Goal: Information Seeking & Learning: Learn about a topic

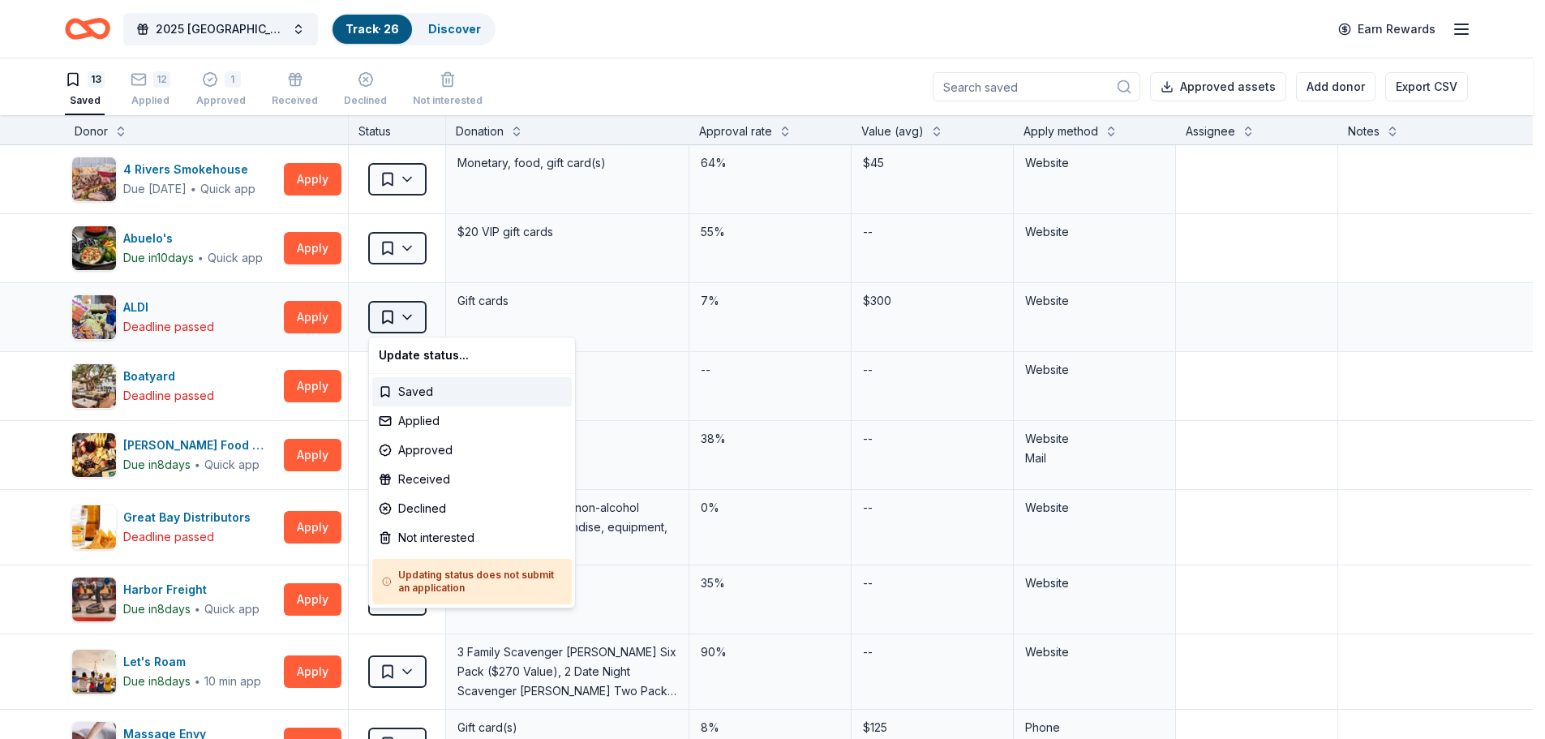
click at [406, 312] on html "2025 [GEOGRAPHIC_DATA] Equality [US_STATE] Gala Track · 26 Discover Earn Reward…" at bounding box center [772, 369] width 1545 height 739
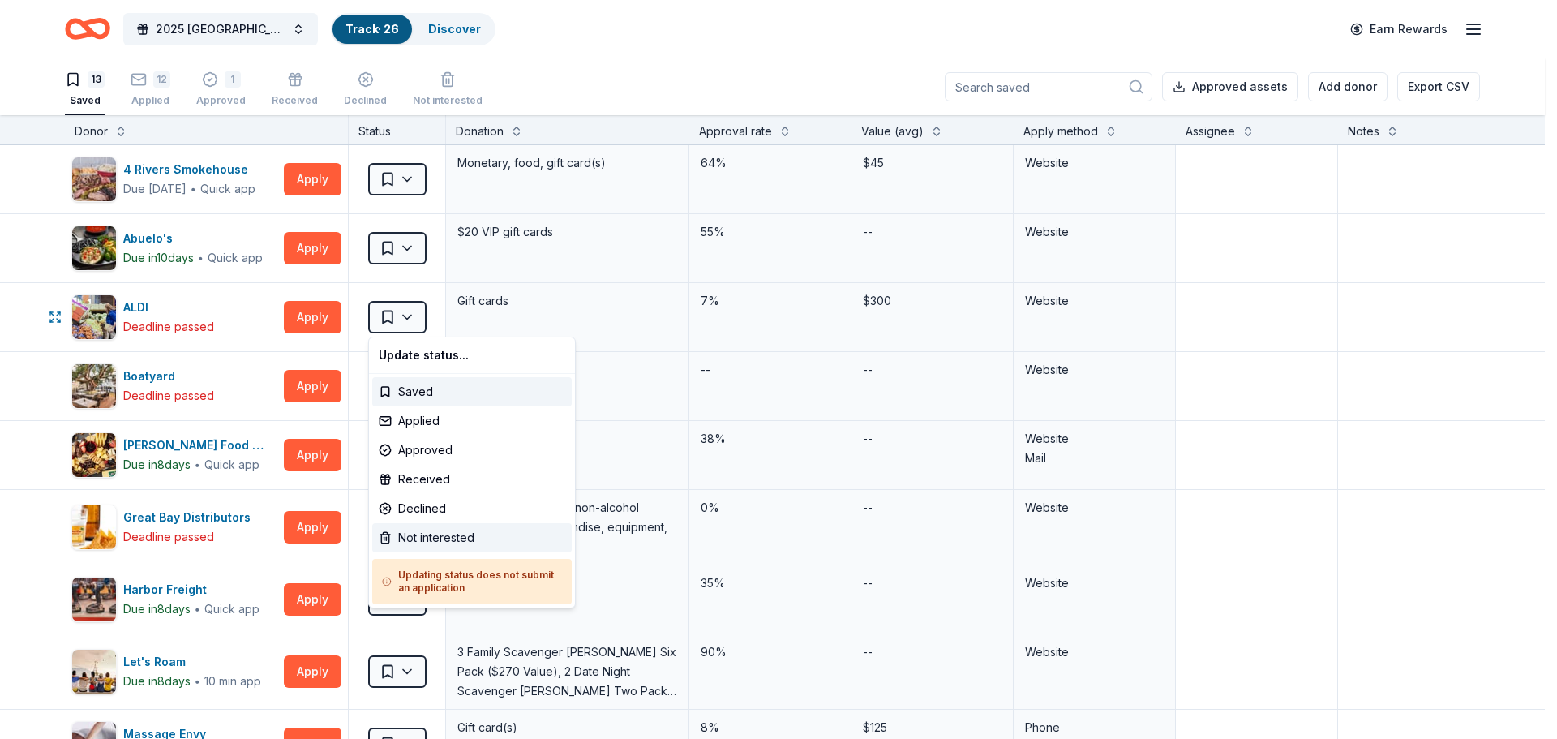
click at [428, 547] on div "Not interested" at bounding box center [472, 537] width 200 height 29
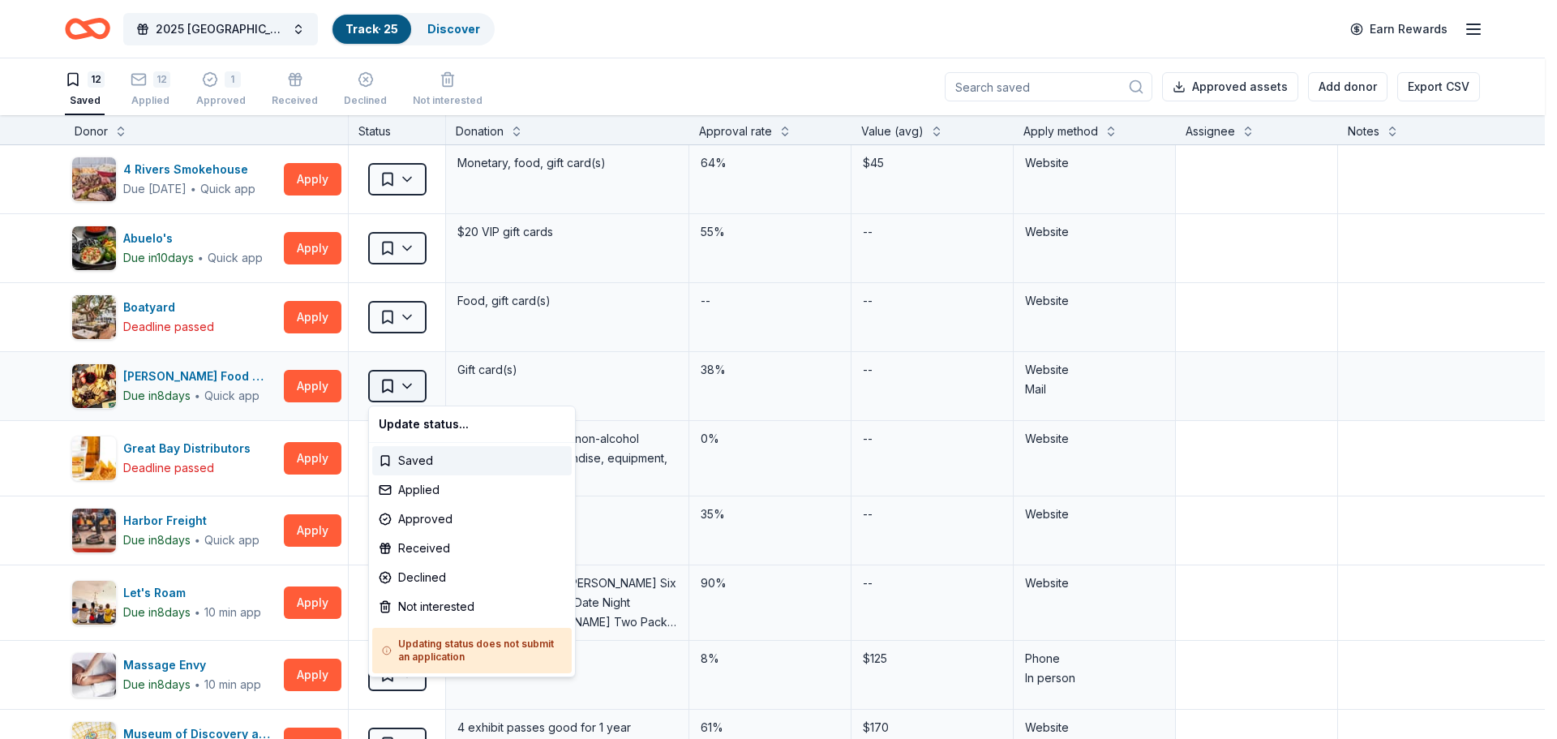
click at [407, 385] on html "2025 [GEOGRAPHIC_DATA] Equality [US_STATE] Gala Track · 25 Discover Earn Reward…" at bounding box center [778, 369] width 1557 height 739
click at [417, 485] on div "Applied" at bounding box center [472, 489] width 200 height 29
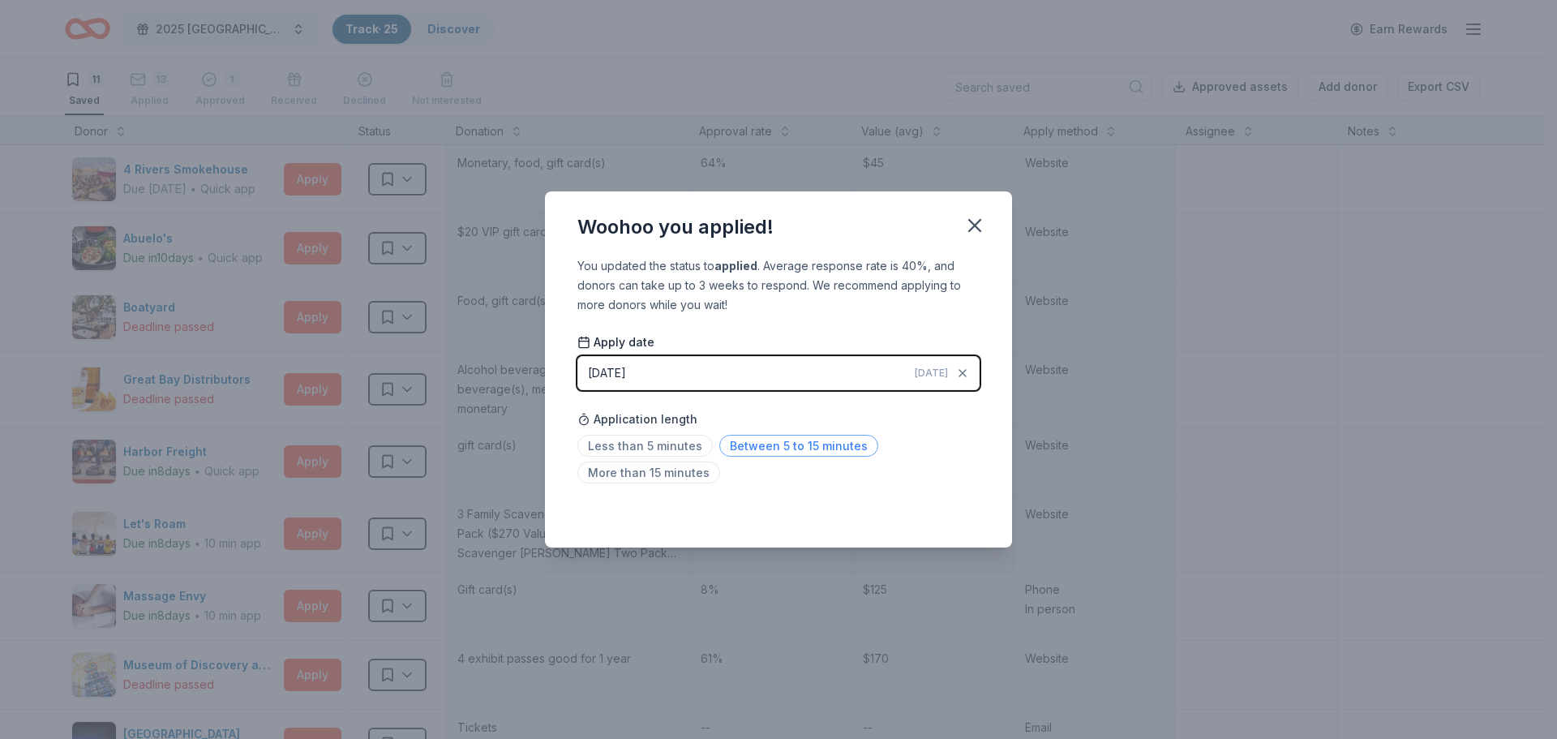
click at [778, 444] on span "Between 5 to 15 minutes" at bounding box center [798, 446] width 159 height 22
click at [973, 226] on icon "button" at bounding box center [974, 225] width 11 height 11
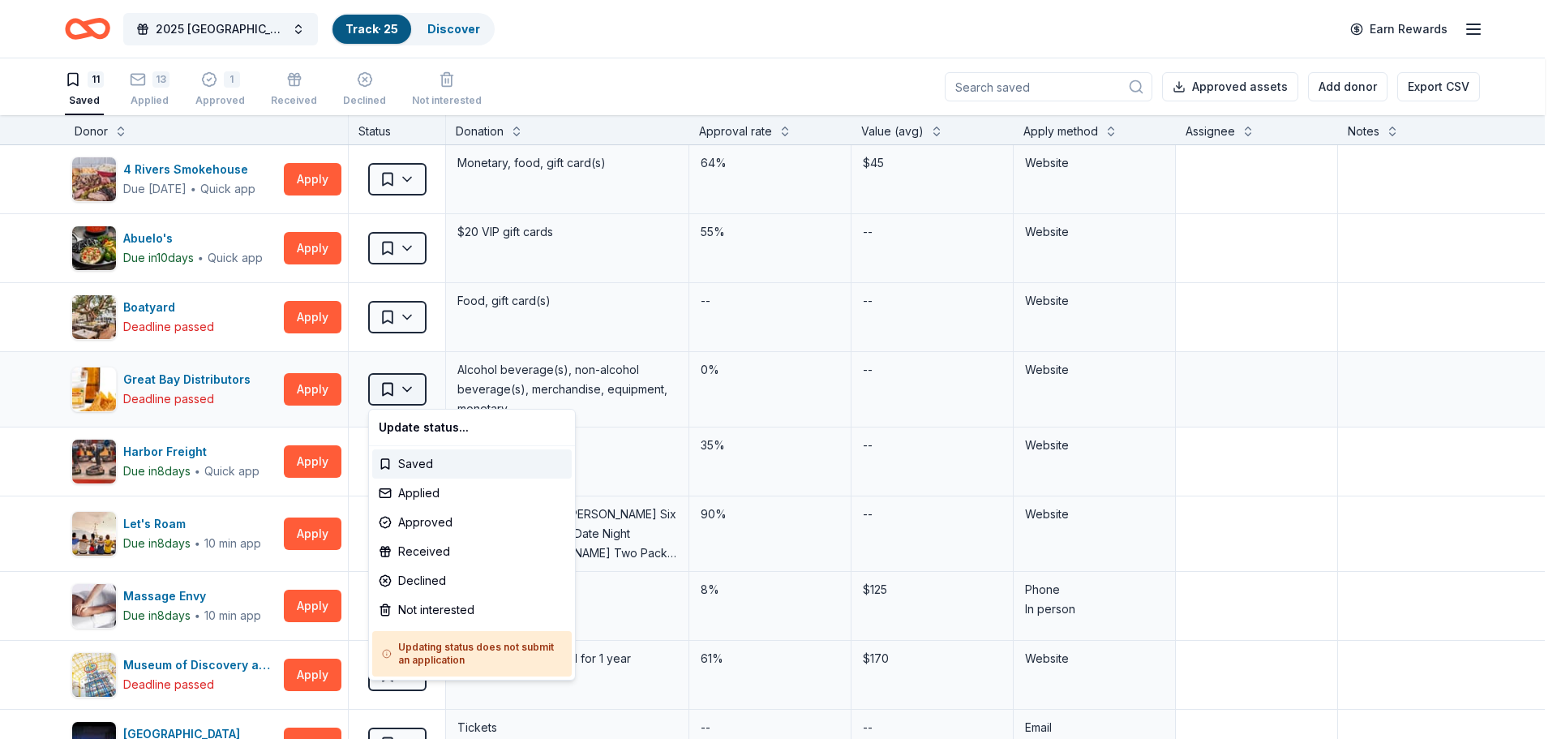
click at [411, 389] on html "2025 [GEOGRAPHIC_DATA] Equality [US_STATE] Gala Track · 25 Discover Earn Reward…" at bounding box center [778, 369] width 1557 height 739
click at [449, 610] on div "Not interested" at bounding box center [472, 609] width 200 height 29
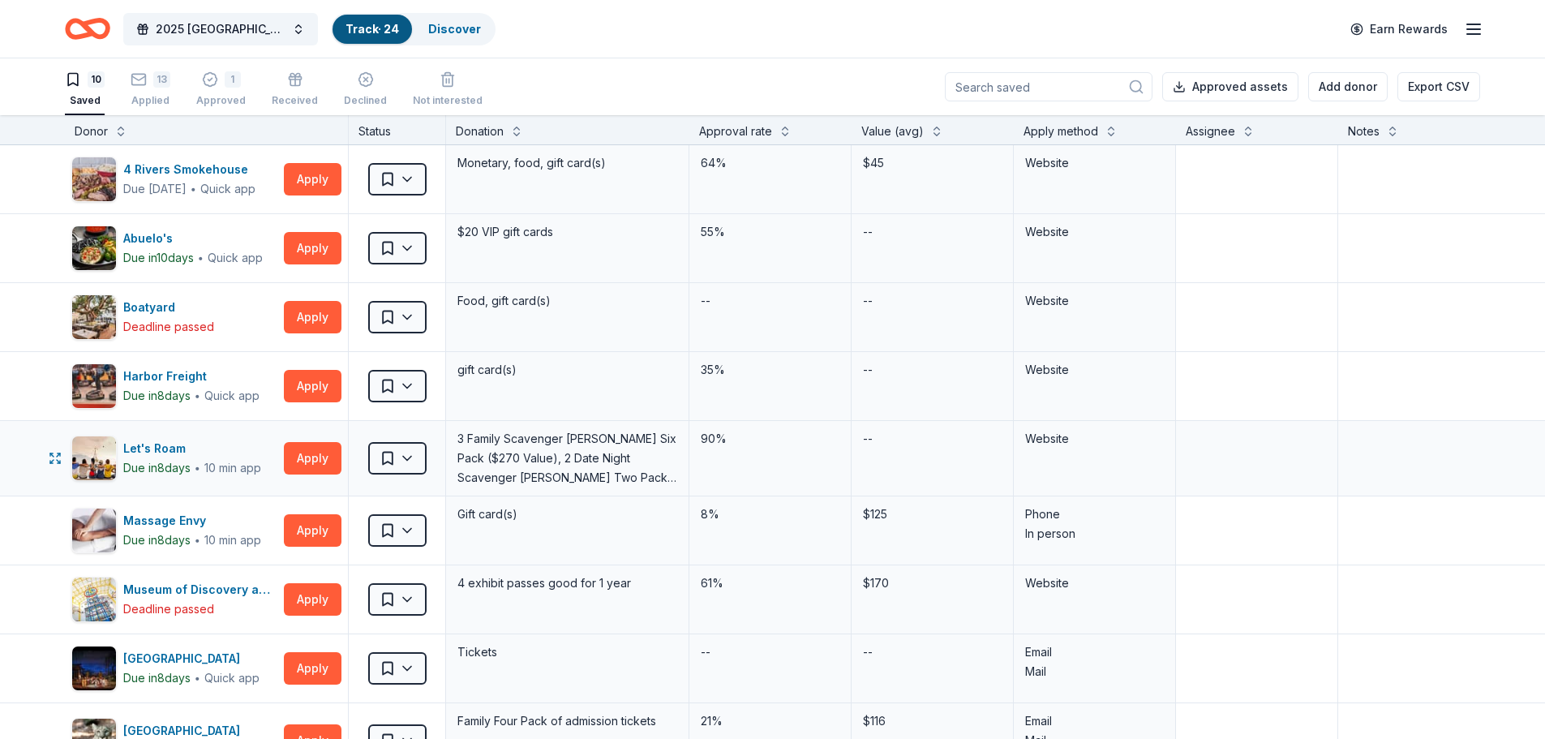
click at [104, 465] on img "button" at bounding box center [94, 458] width 44 height 44
